Goal: Book appointment/travel/reservation

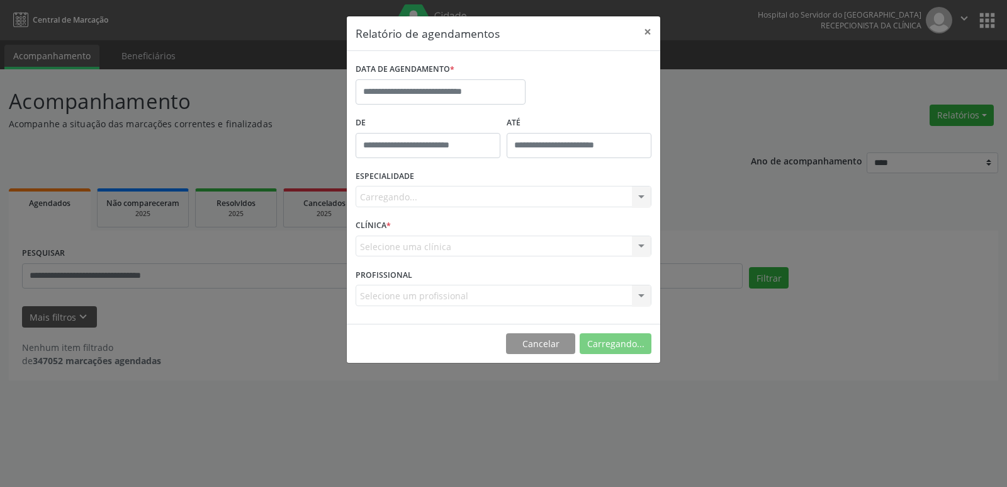
select select "*"
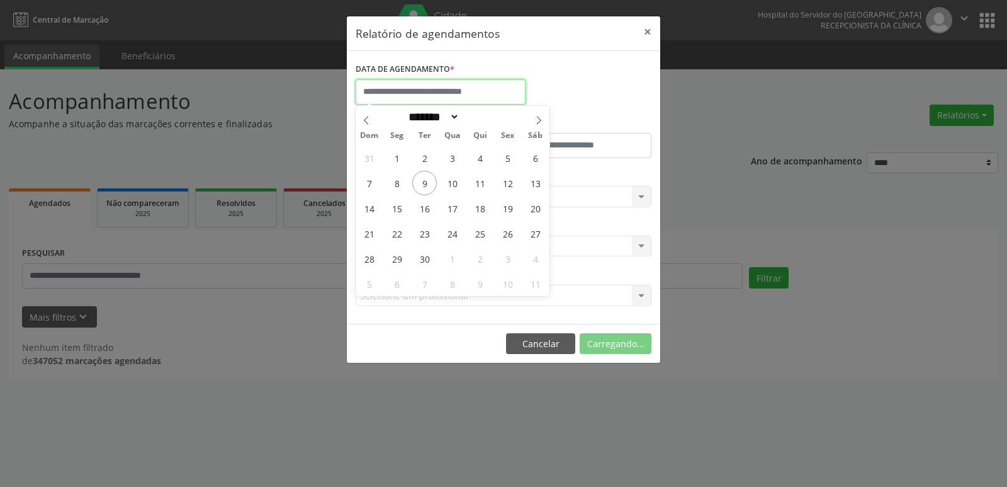
click at [492, 95] on input "text" at bounding box center [441, 91] width 170 height 25
click at [400, 206] on span "15" at bounding box center [397, 208] width 25 height 25
type input "**********"
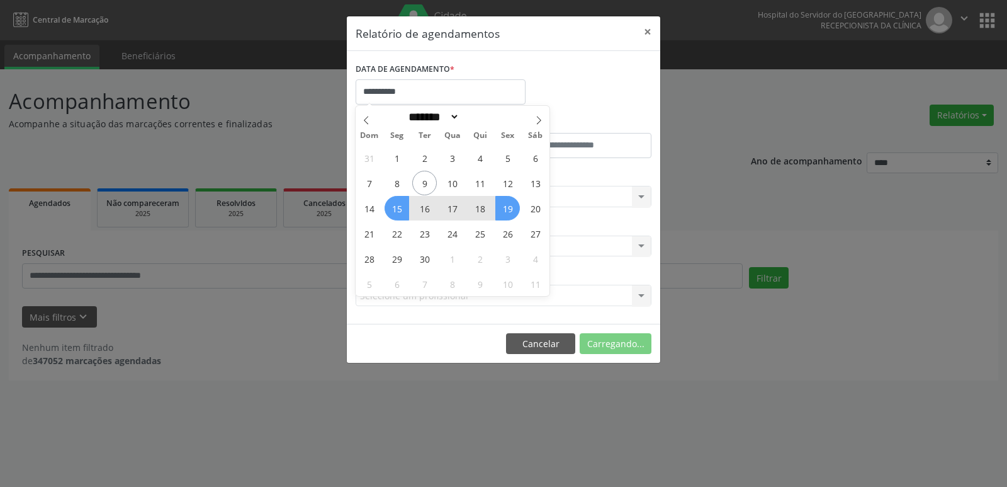
drag, startPoint x: 400, startPoint y: 206, endPoint x: 501, endPoint y: 211, distance: 100.8
click at [501, 211] on div "31 1 2 3 4 5 6 7 8 9 10 11 12 13 14 15 16 17 18 19 20 21 22 23 24 25 26 27 28 2…" at bounding box center [453, 220] width 194 height 151
click at [501, 211] on span "19" at bounding box center [507, 208] width 25 height 25
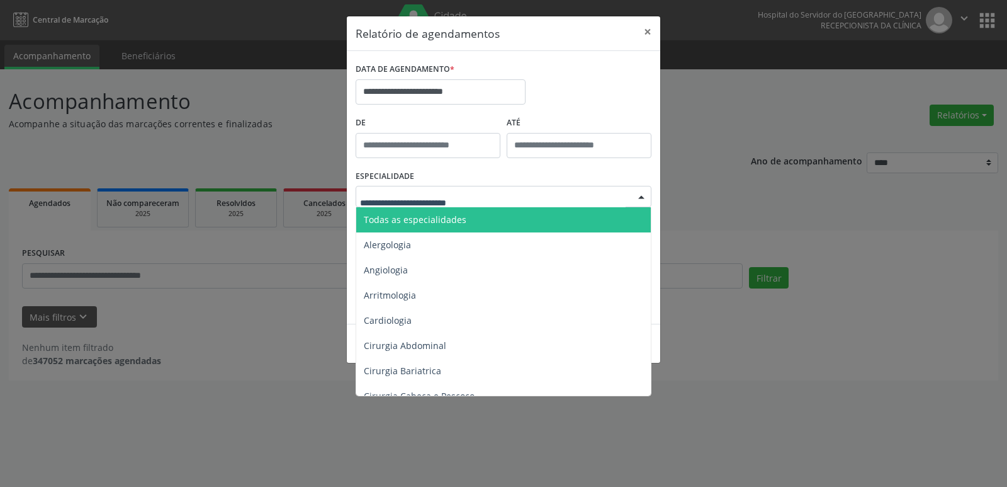
click at [643, 199] on div at bounding box center [641, 196] width 19 height 21
click at [509, 221] on span "Todas as especialidades" at bounding box center [504, 219] width 297 height 25
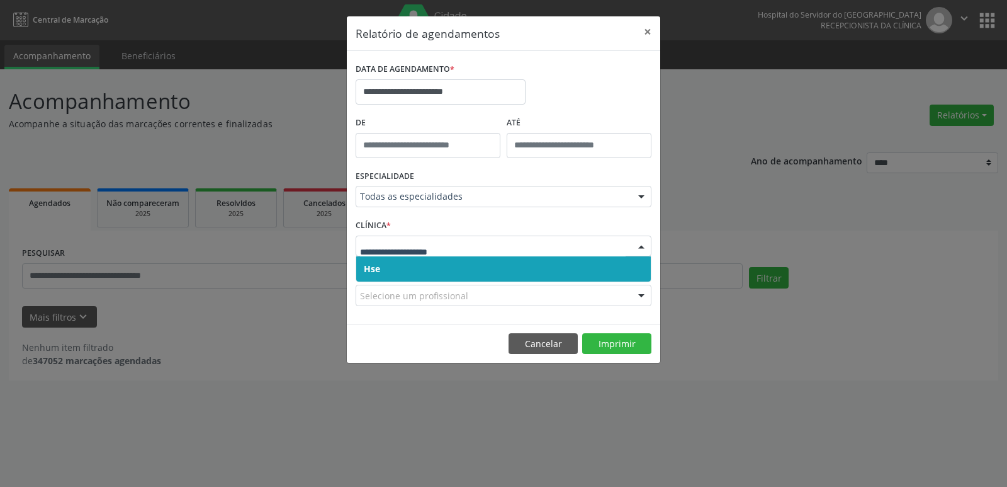
click at [645, 242] on div at bounding box center [641, 246] width 19 height 21
click at [550, 263] on span "Hse" at bounding box center [503, 268] width 295 height 25
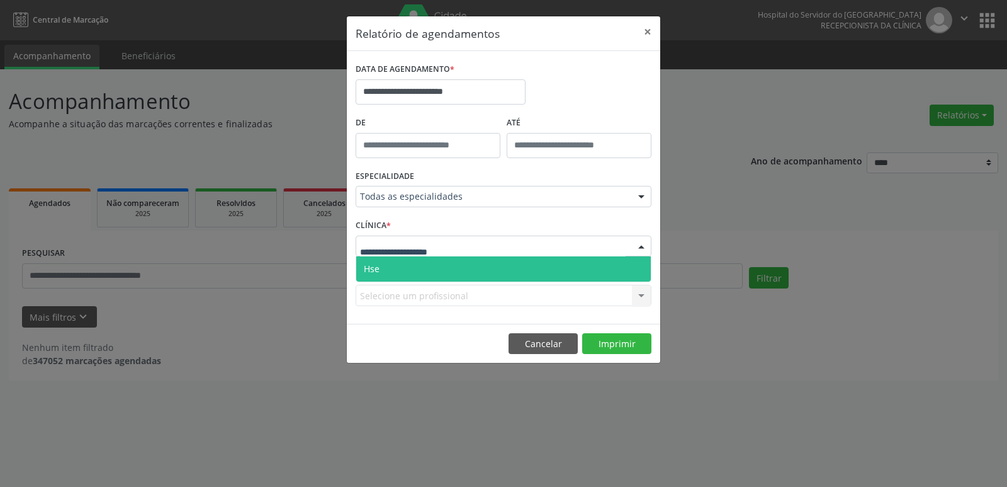
click at [643, 244] on div at bounding box center [641, 246] width 19 height 21
click at [515, 273] on span "Hse" at bounding box center [503, 268] width 295 height 25
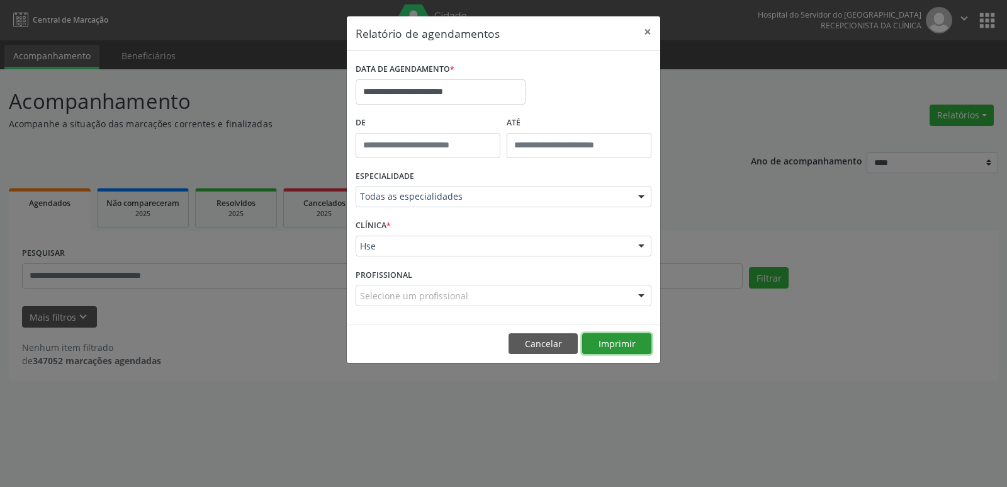
click at [623, 344] on button "Imprimir" at bounding box center [616, 343] width 69 height 21
click at [472, 93] on input "**********" at bounding box center [441, 91] width 170 height 25
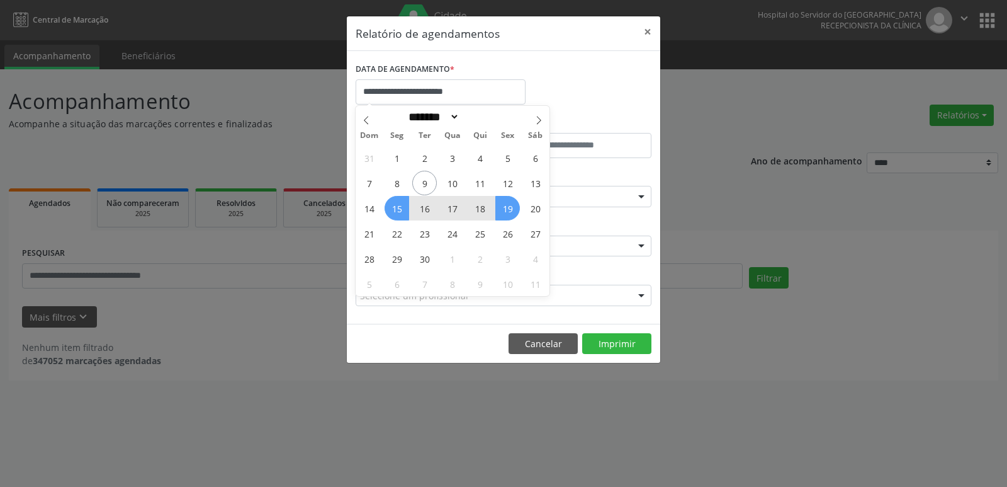
click at [429, 209] on span "16" at bounding box center [424, 208] width 25 height 25
type input "**********"
click at [429, 209] on span "16" at bounding box center [424, 208] width 25 height 25
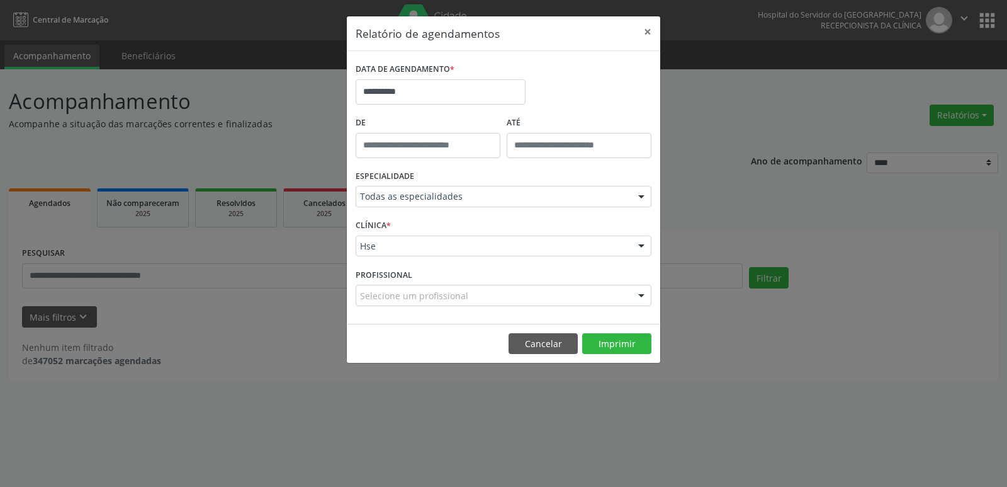
click at [429, 209] on div "ESPECIALIDADE Todas as especialidades Todas as especialidades Alergologia Angio…" at bounding box center [504, 191] width 302 height 49
click at [618, 343] on button "Imprimir" at bounding box center [616, 343] width 69 height 21
click at [646, 31] on button "×" at bounding box center [647, 31] width 25 height 31
